Goal: Information Seeking & Learning: Learn about a topic

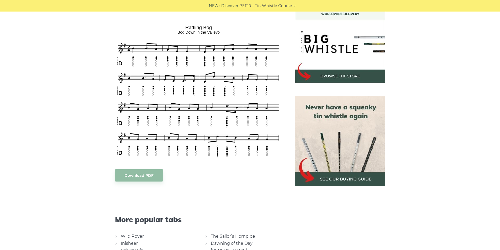
click at [130, 235] on link "Wild Rover" at bounding box center [132, 236] width 23 height 5
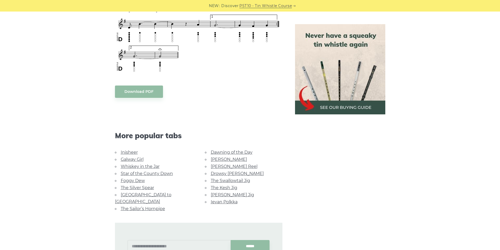
scroll to position [420, 0]
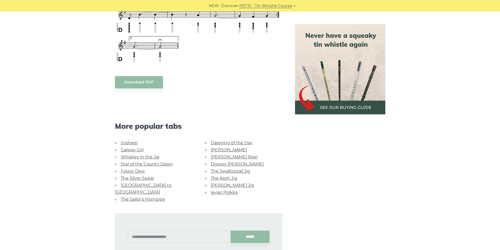
click at [157, 158] on link "Whiskey in the Jar" at bounding box center [140, 157] width 39 height 5
click at [220, 150] on link "[PERSON_NAME]" at bounding box center [229, 149] width 36 height 5
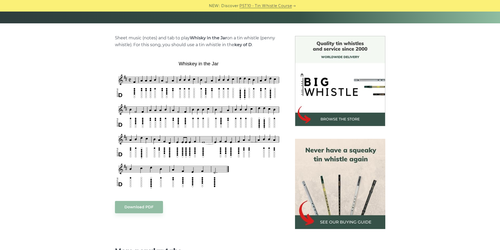
scroll to position [131, 0]
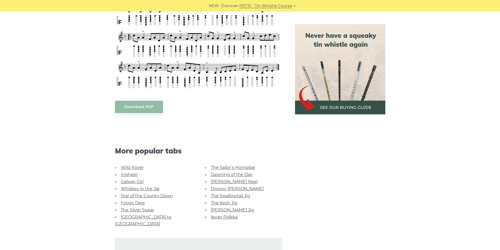
scroll to position [262, 0]
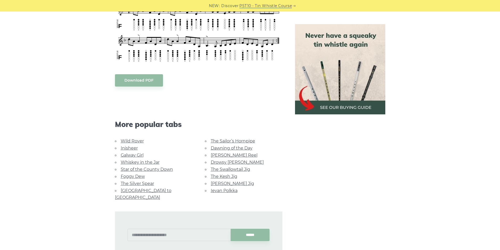
click at [216, 178] on link "The Kesh Jig" at bounding box center [224, 176] width 27 height 5
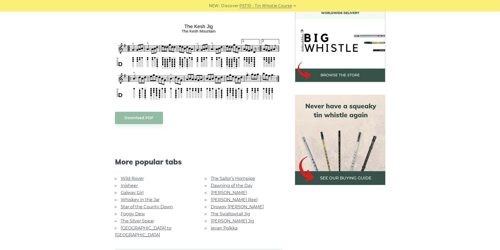
scroll to position [184, 0]
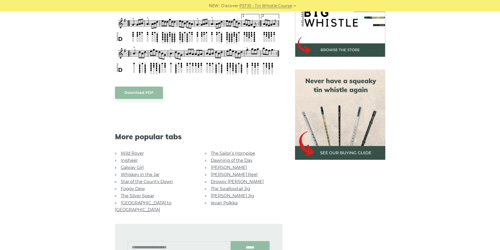
click at [226, 189] on link "The Swallowtail Jig" at bounding box center [230, 188] width 39 height 5
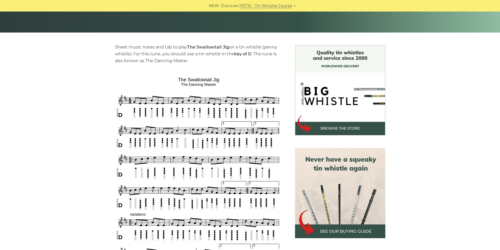
scroll to position [105, 0]
